Goal: Download file/media

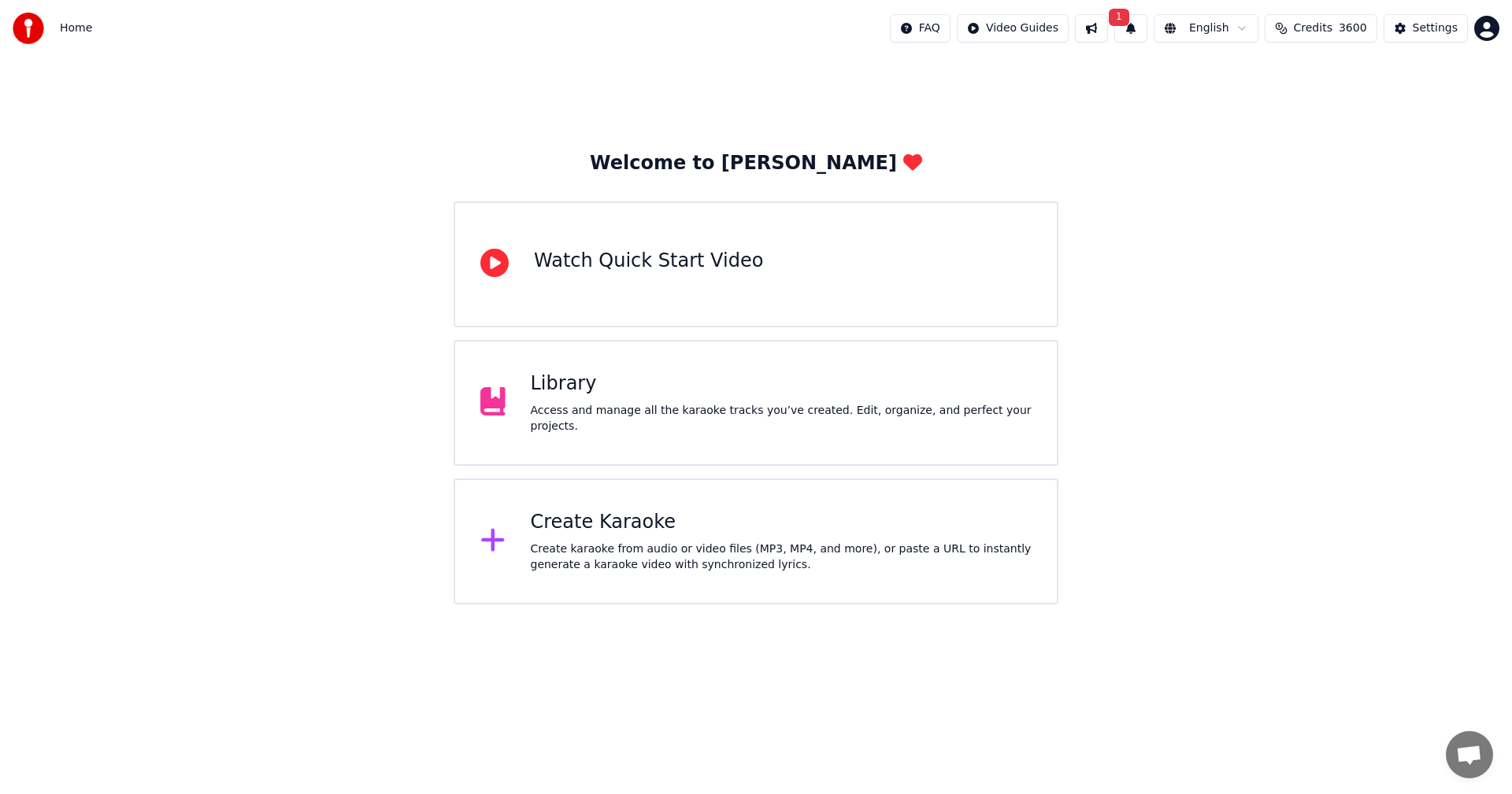
click at [1147, 32] on button "1" at bounding box center [1131, 28] width 33 height 28
click at [1261, 79] on button "Update" at bounding box center [1260, 78] width 67 height 28
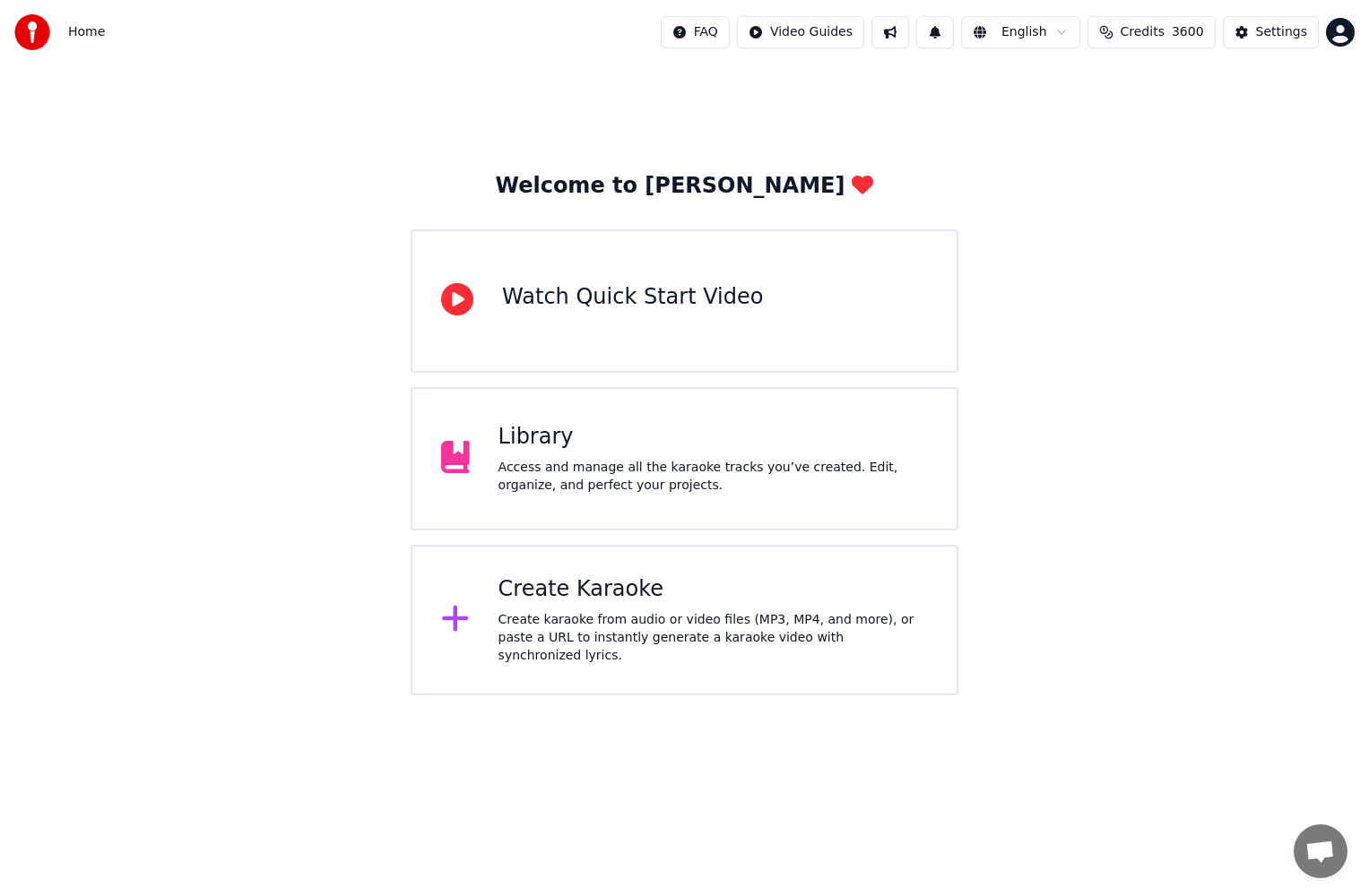
click at [656, 476] on div "Access and manage all the karaoke tracks you’ve created. Edit, organize, and pe…" at bounding box center [714, 476] width 430 height 36
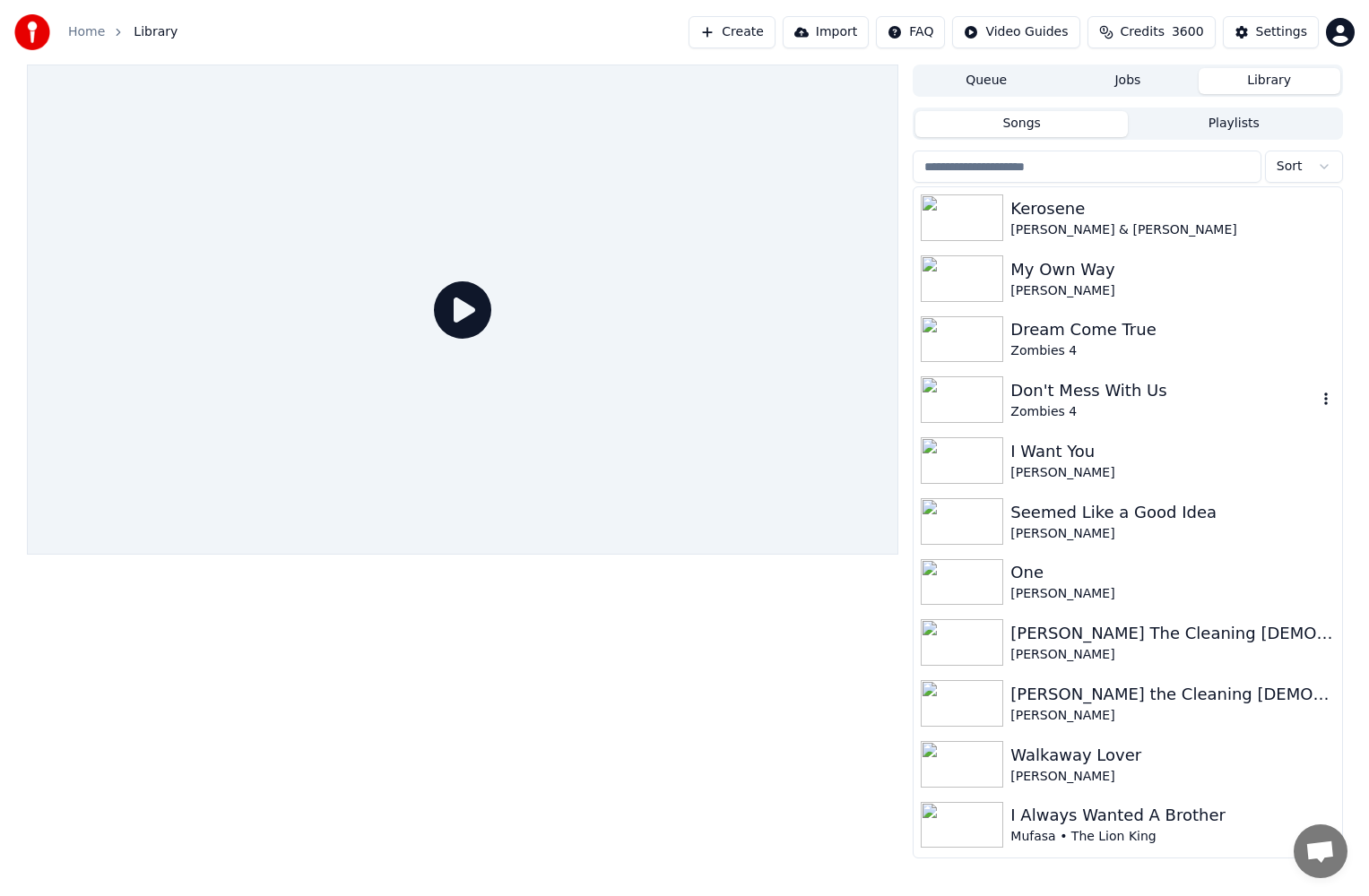
click at [1143, 401] on div "Don't Mess With Us" at bounding box center [1163, 391] width 305 height 25
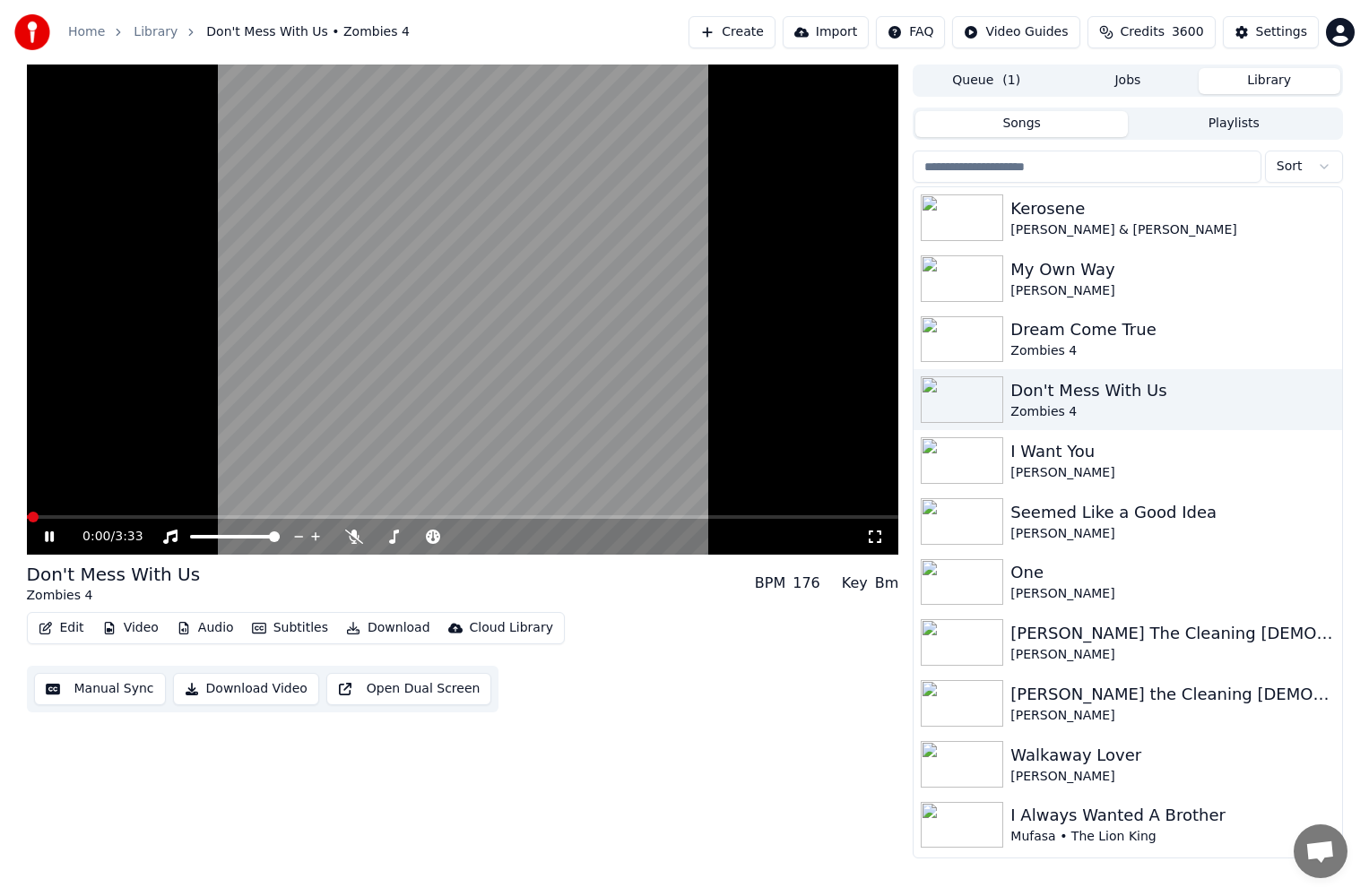
click at [368, 630] on button "Download" at bounding box center [388, 628] width 98 height 25
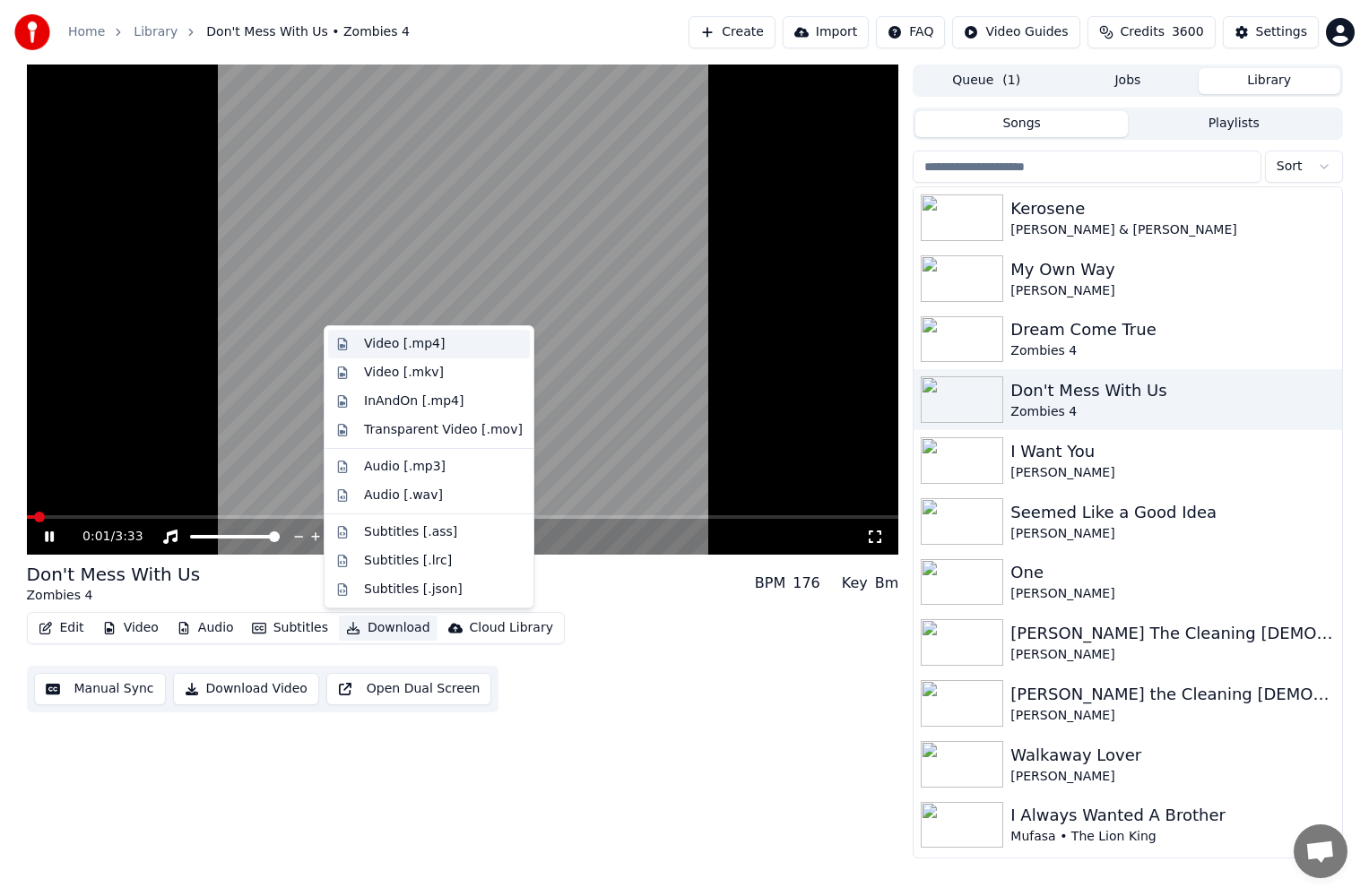
click at [413, 347] on div "Video [.mp4]" at bounding box center [404, 344] width 81 height 17
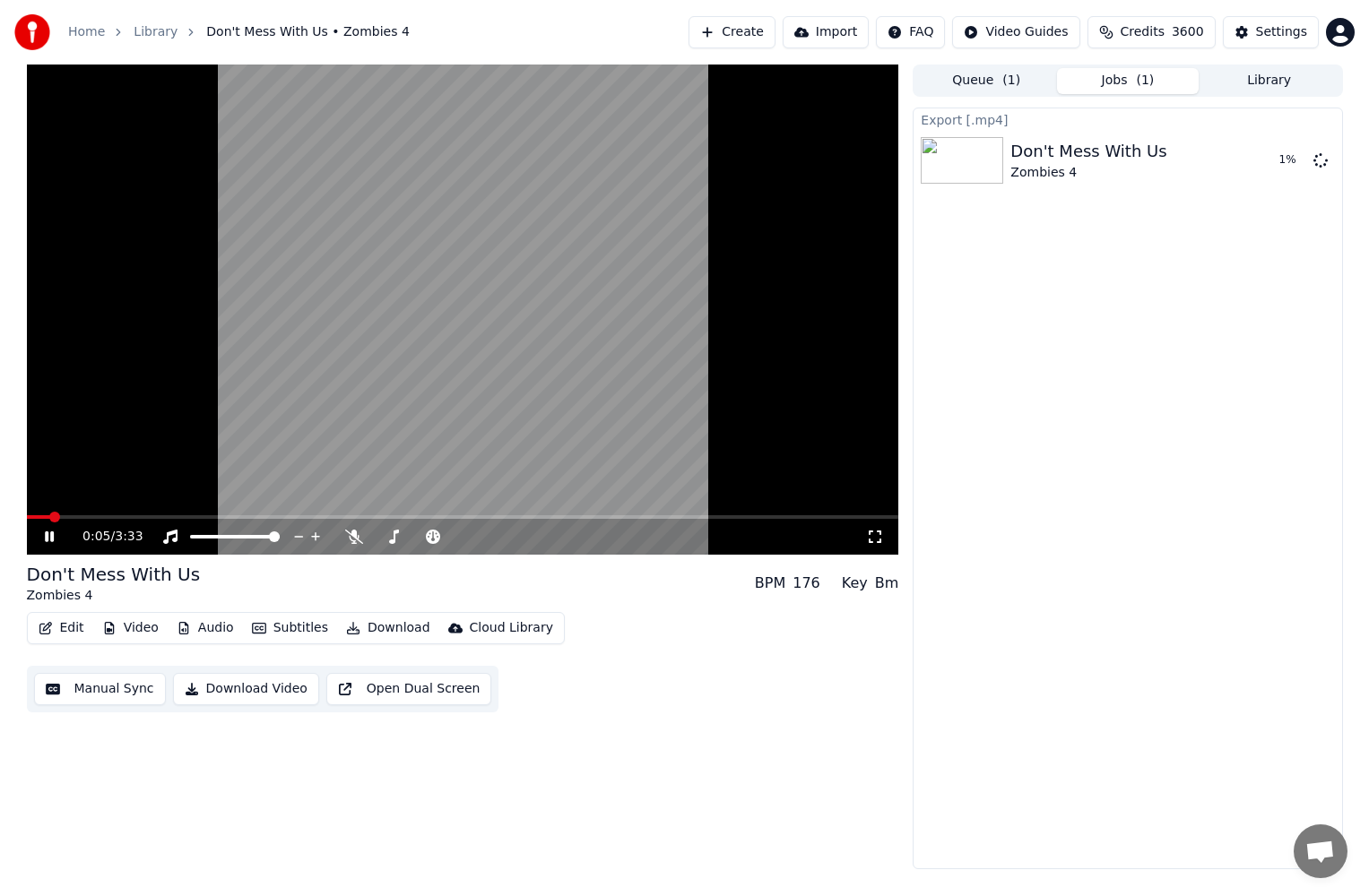
click at [52, 540] on icon at bounding box center [49, 536] width 9 height 11
